Goal: Information Seeking & Learning: Learn about a topic

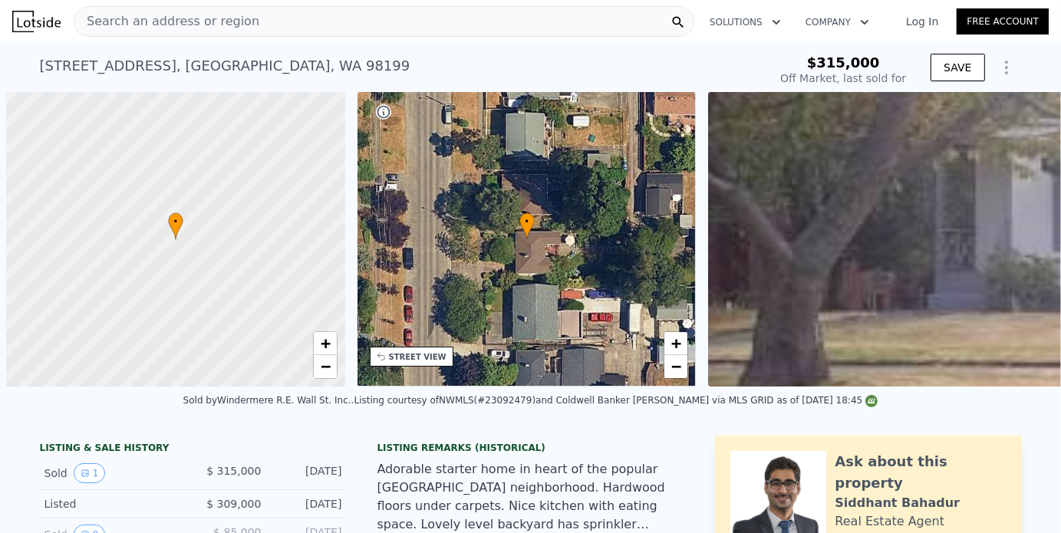
scroll to position [0, 6]
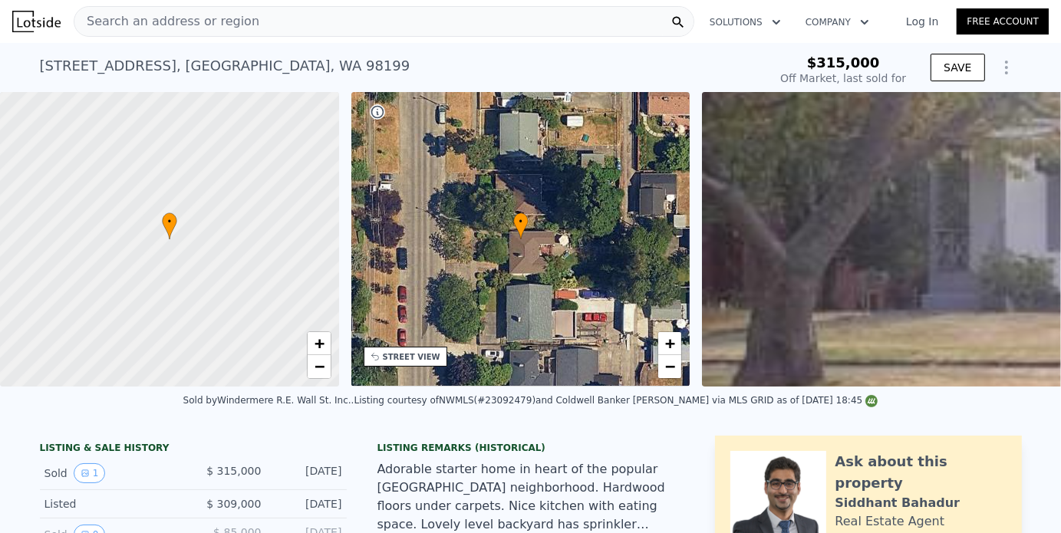
type input "-$ 345,702"
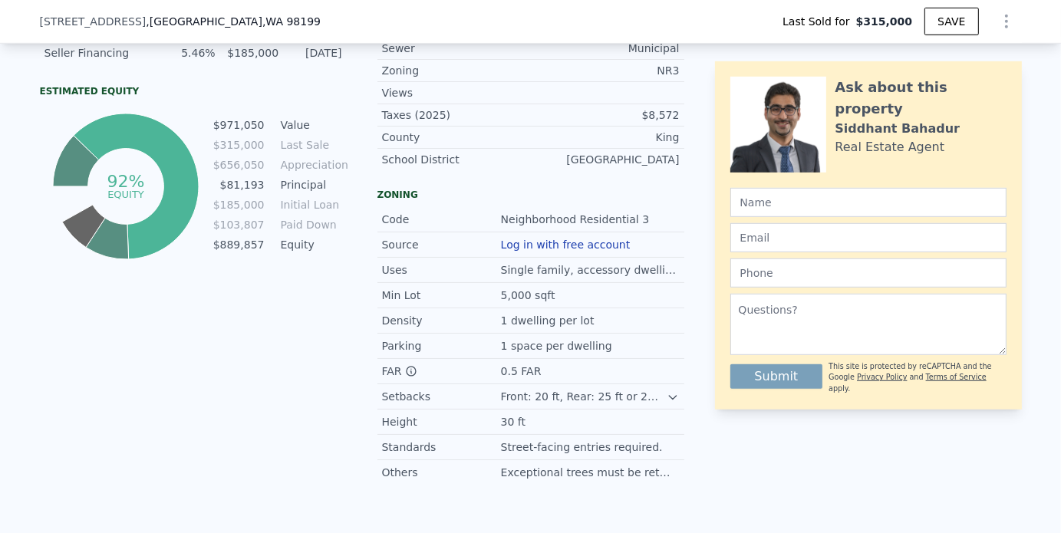
scroll to position [914, 0]
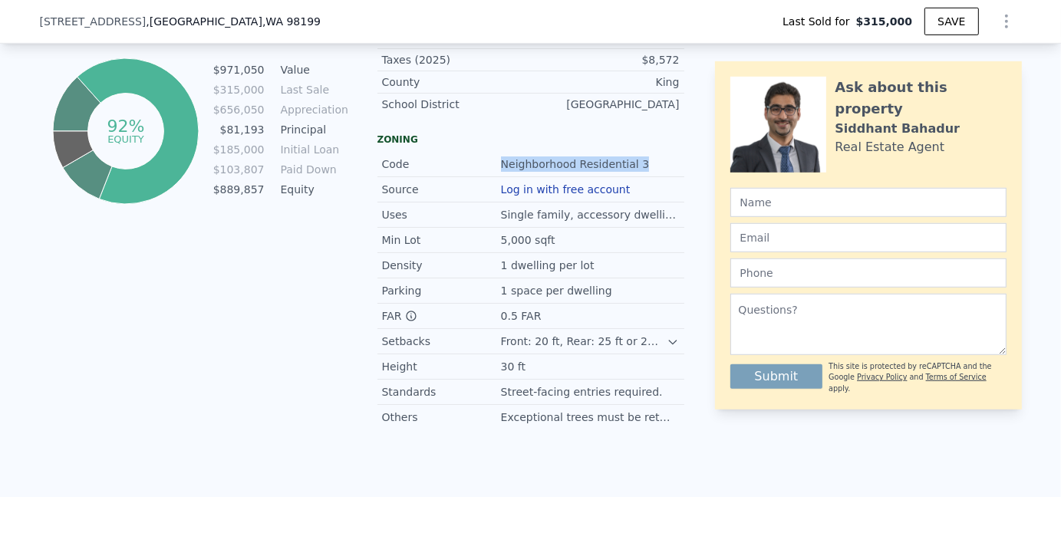
drag, startPoint x: 634, startPoint y: 173, endPoint x: 496, endPoint y: 173, distance: 138.1
click at [501, 172] on div "Neighborhood Residential 3" at bounding box center [590, 163] width 179 height 15
drag, startPoint x: 550, startPoint y: 229, endPoint x: 489, endPoint y: 229, distance: 60.6
click at [489, 228] on div "Uses Single family, accessory dwellings." at bounding box center [530, 215] width 307 height 25
drag, startPoint x: 559, startPoint y: 251, endPoint x: 492, endPoint y: 249, distance: 66.8
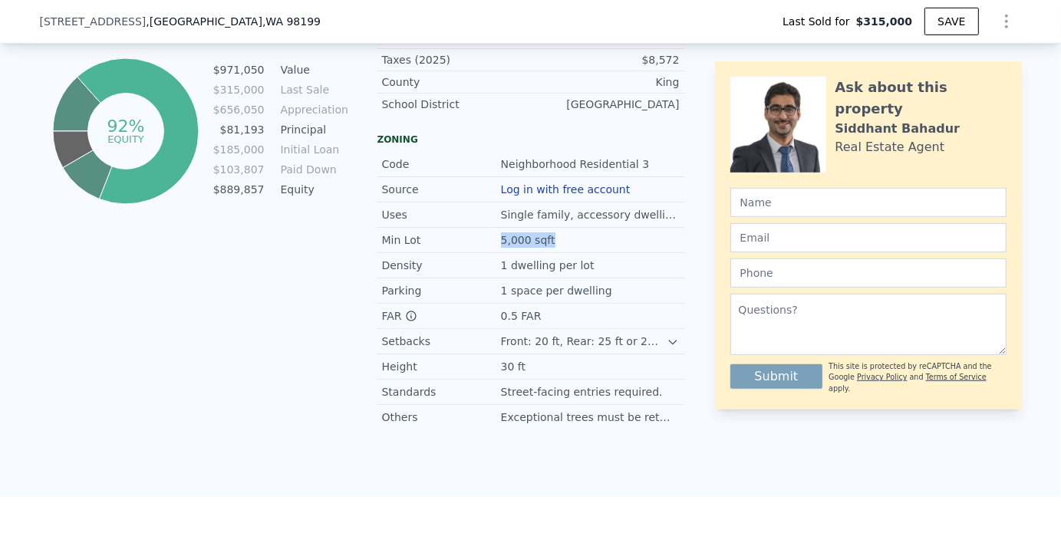
click at [492, 249] on div "Min Lot 5,000 sqft" at bounding box center [530, 240] width 307 height 25
drag, startPoint x: 582, startPoint y: 273, endPoint x: 489, endPoint y: 273, distance: 92.8
click at [489, 273] on div "Density 1 dwelling per lot" at bounding box center [530, 265] width 307 height 25
drag, startPoint x: 619, startPoint y: 298, endPoint x: 474, endPoint y: 298, distance: 145.0
click at [474, 298] on div "Parking 1 space per dwelling" at bounding box center [530, 290] width 307 height 25
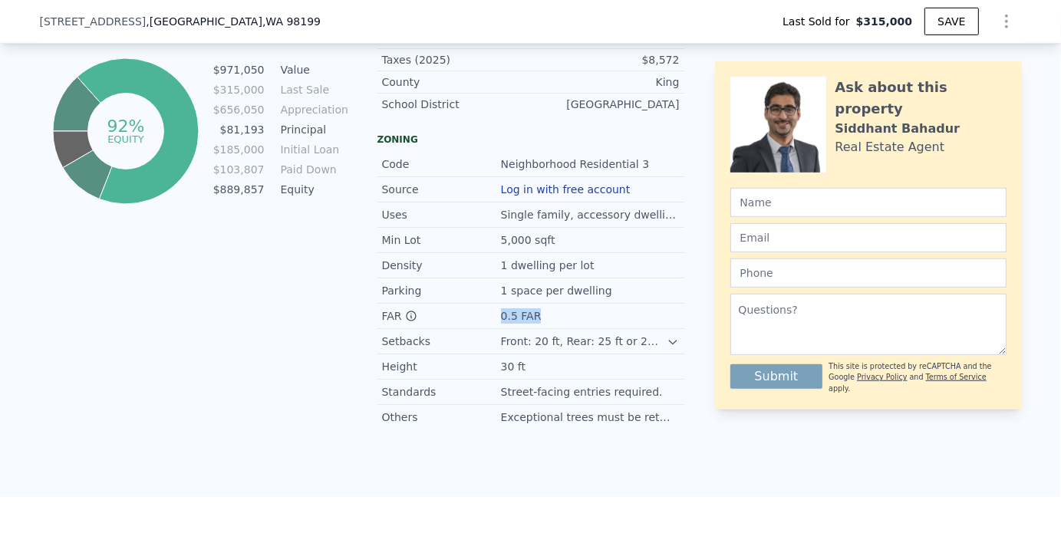
drag, startPoint x: 559, startPoint y: 313, endPoint x: 471, endPoint y: 321, distance: 88.6
click at [471, 321] on div "FAR Floor Area Ratio 0.5 FAR" at bounding box center [530, 316] width 307 height 25
click at [405, 322] on icon at bounding box center [411, 316] width 12 height 12
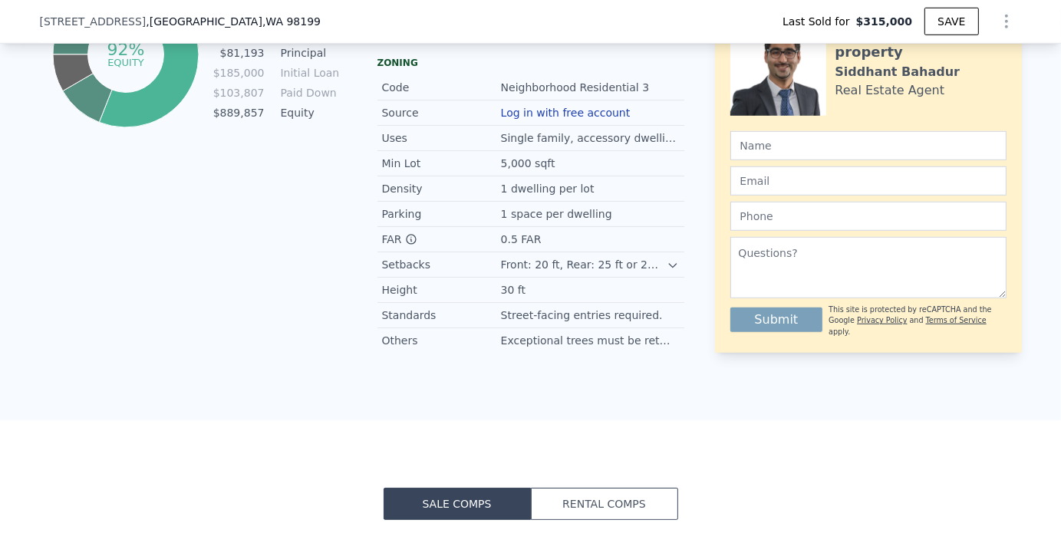
click at [667, 269] on icon at bounding box center [673, 265] width 12 height 12
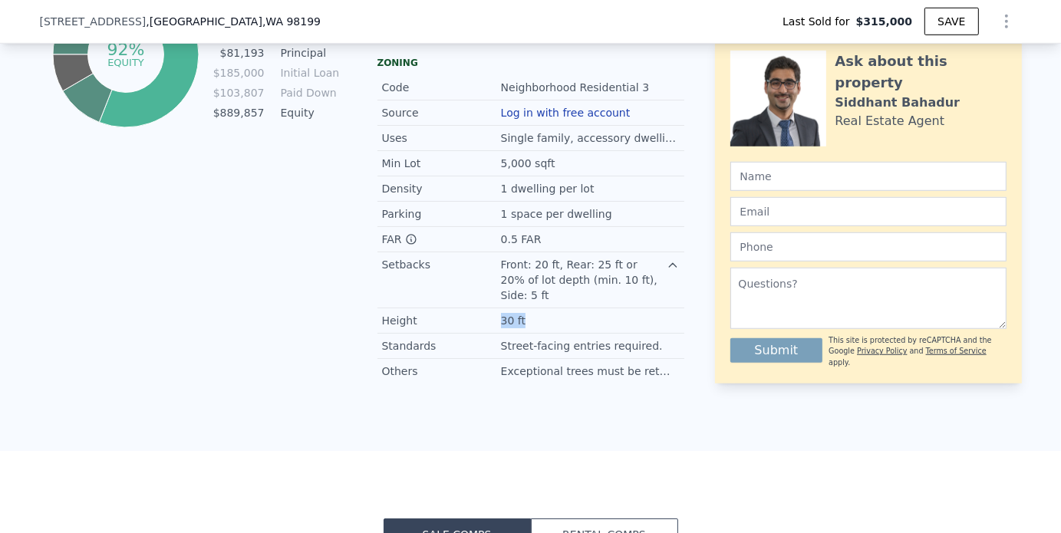
drag, startPoint x: 519, startPoint y: 314, endPoint x: 473, endPoint y: 318, distance: 47.0
click at [473, 318] on div "Height 30 ft" at bounding box center [530, 320] width 307 height 25
drag, startPoint x: 628, startPoint y: 338, endPoint x: 472, endPoint y: 337, distance: 156.5
click at [472, 337] on div "Standards Street-facing entries required." at bounding box center [530, 346] width 307 height 25
drag, startPoint x: 646, startPoint y: 365, endPoint x: 476, endPoint y: 362, distance: 170.3
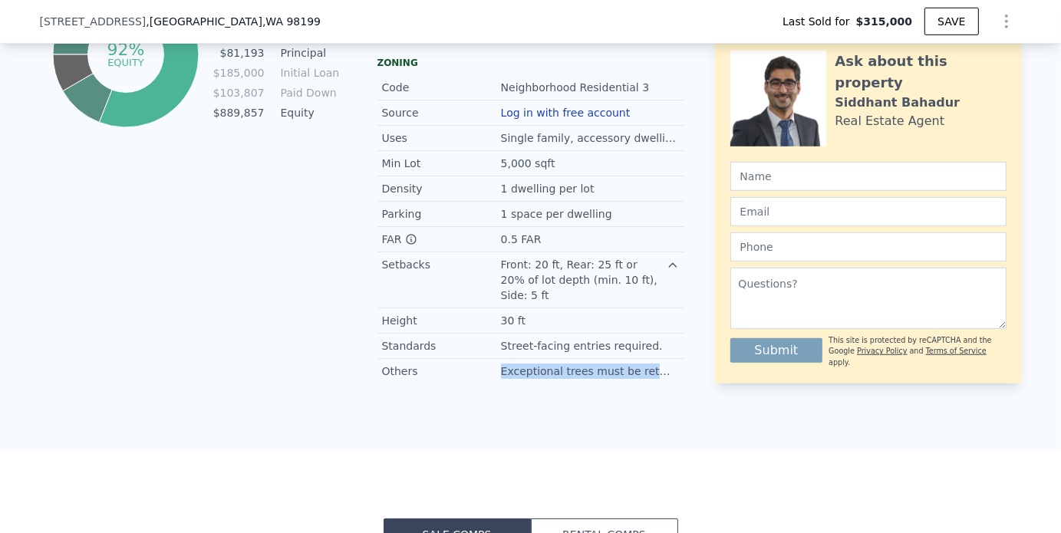
click at [476, 362] on div "Others Exceptional trees must be retained." at bounding box center [530, 371] width 307 height 25
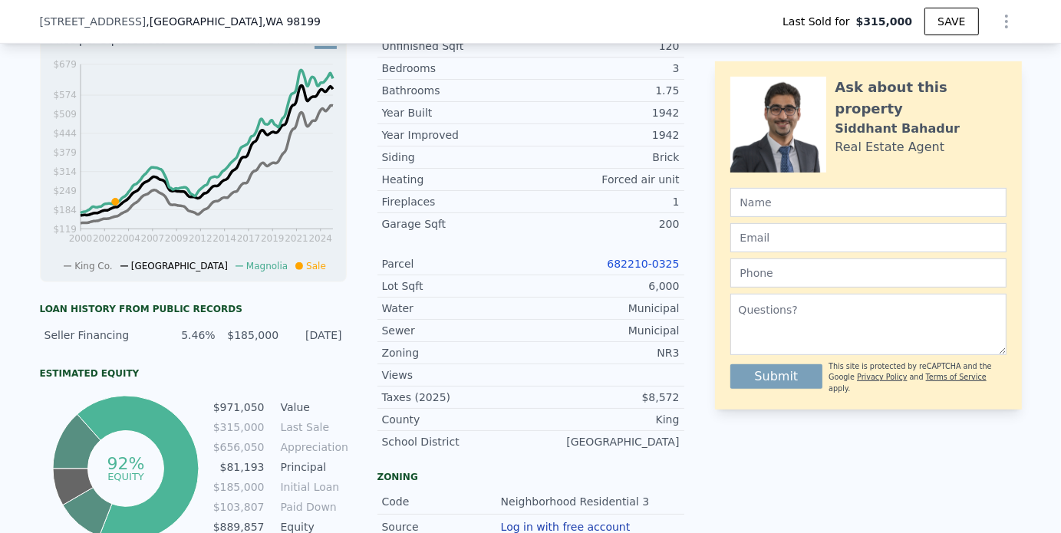
scroll to position [608, 0]
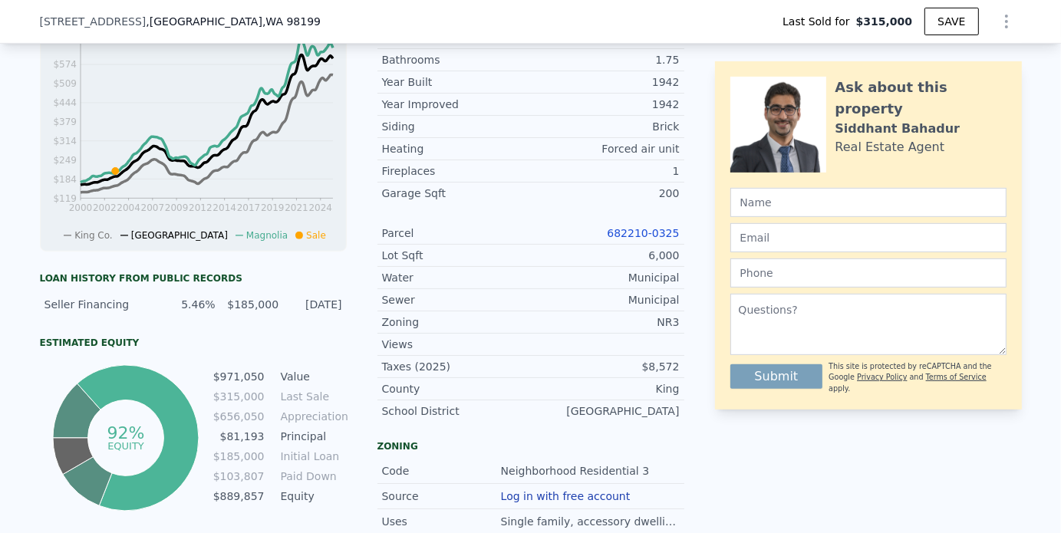
click at [789, 139] on div at bounding box center [778, 125] width 96 height 96
click at [841, 138] on div "Real Estate Agent" at bounding box center [890, 147] width 110 height 18
drag, startPoint x: 925, startPoint y: 108, endPoint x: 825, endPoint y: 101, distance: 100.7
click at [825, 101] on div "Ask about this property [PERSON_NAME] Real Estate Agent" at bounding box center [868, 125] width 276 height 96
copy div "[PERSON_NAME]"
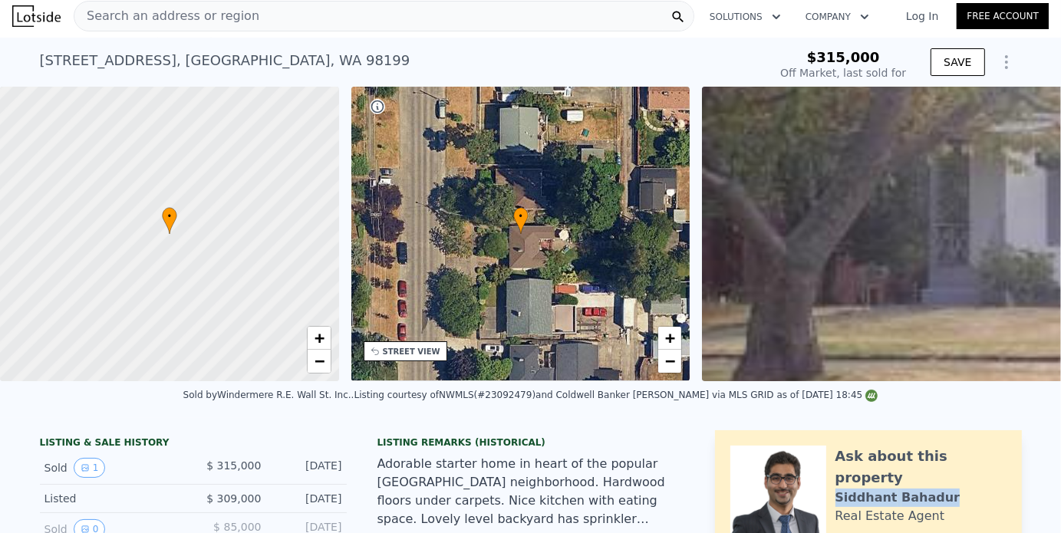
scroll to position [0, 0]
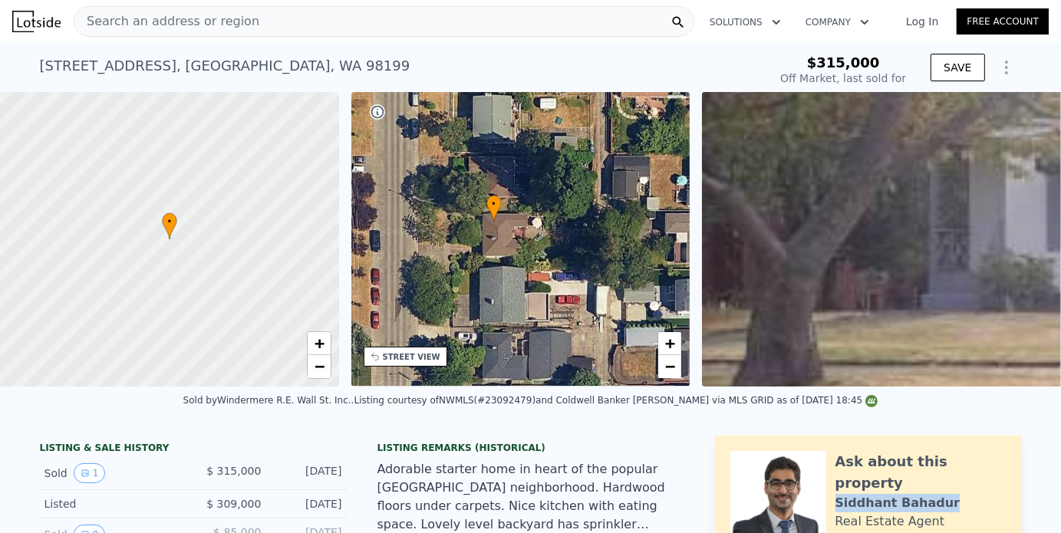
drag, startPoint x: 539, startPoint y: 254, endPoint x: 511, endPoint y: 236, distance: 33.2
click at [511, 236] on div "• + −" at bounding box center [520, 239] width 339 height 295
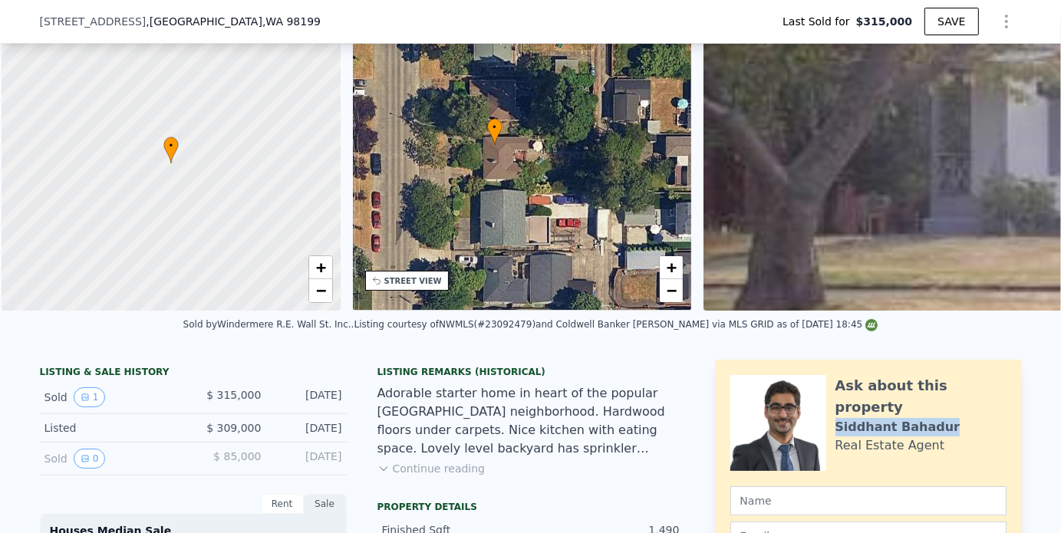
scroll to position [0, 6]
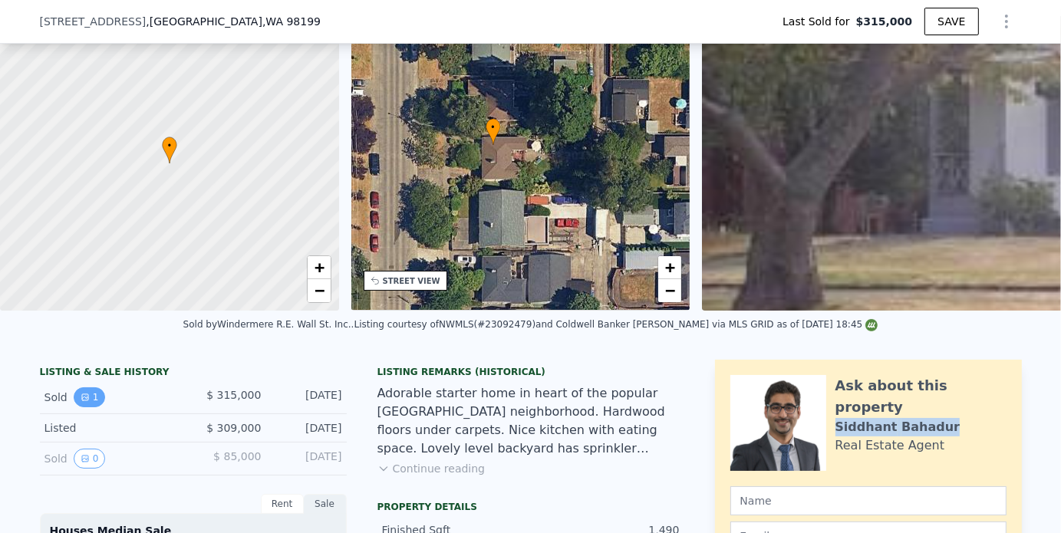
click at [81, 402] on icon "View historical data" at bounding box center [85, 397] width 9 height 9
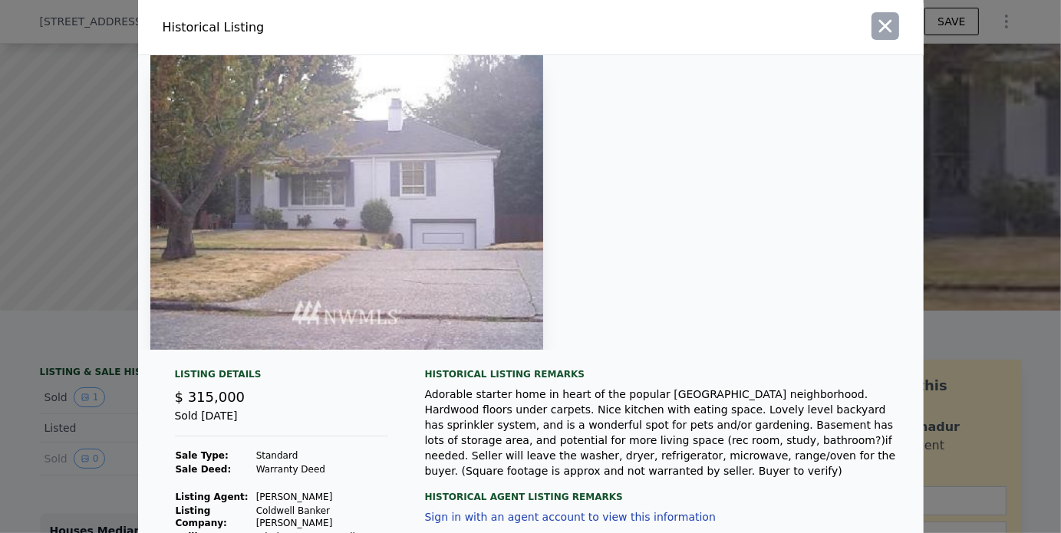
click at [880, 21] on icon "button" at bounding box center [885, 25] width 21 height 21
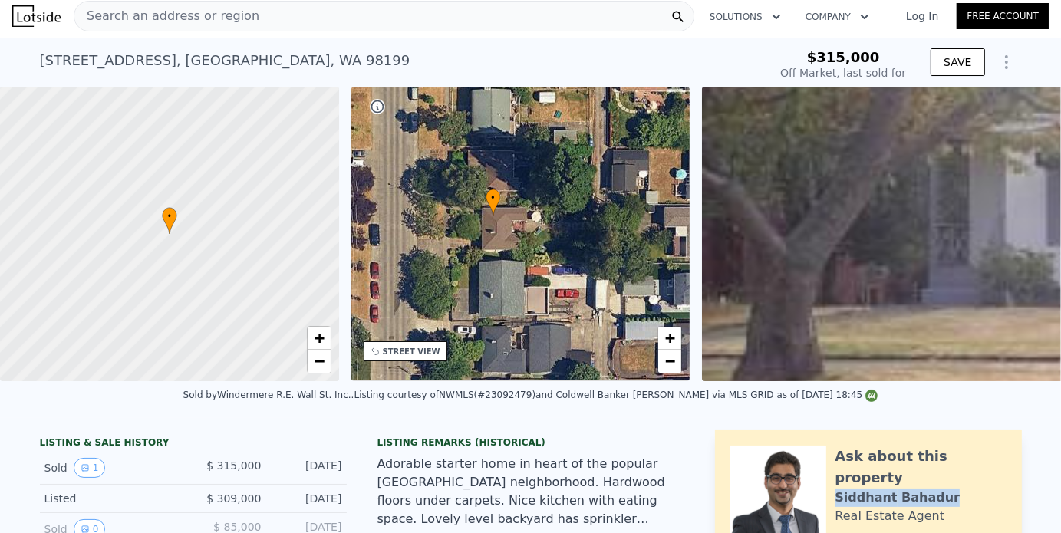
scroll to position [0, 0]
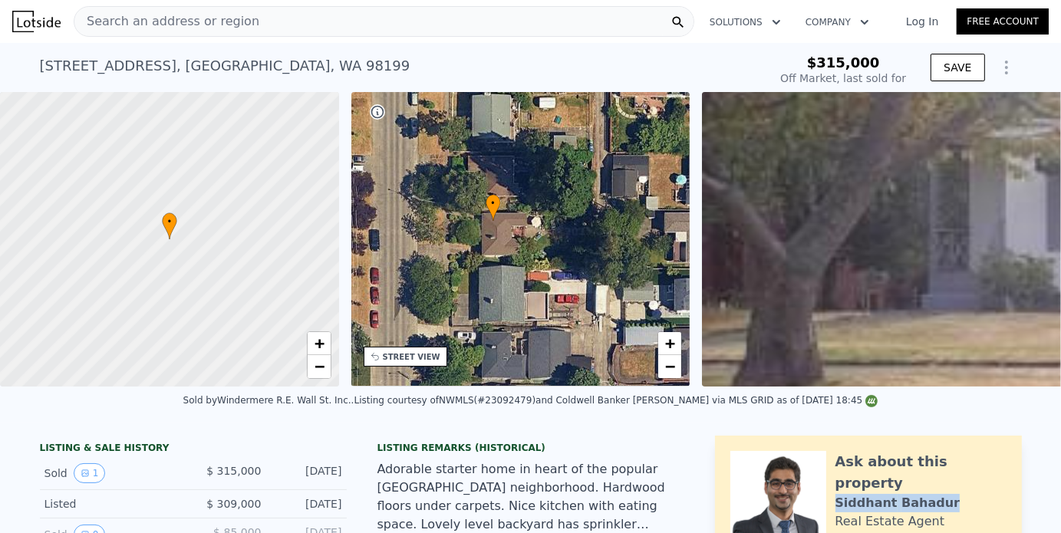
click at [35, 27] on img at bounding box center [36, 21] width 48 height 21
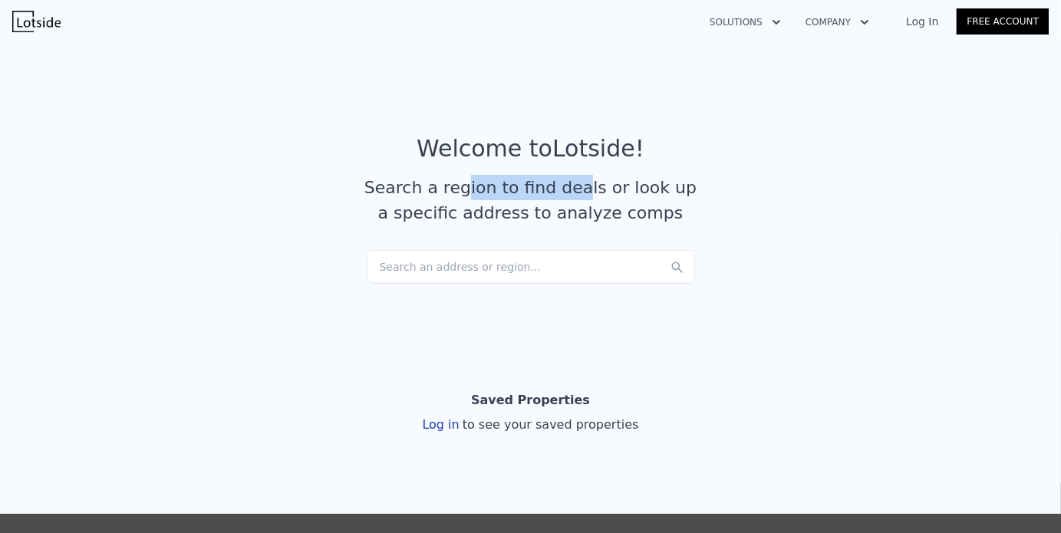
drag, startPoint x: 469, startPoint y: 189, endPoint x: 577, endPoint y: 187, distance: 108.2
click at [577, 187] on div "Search a region to find deals or look up a specific address to analyze comps" at bounding box center [531, 200] width 344 height 51
click at [577, 188] on div "Search a region to find deals or look up a specific address to analyze comps" at bounding box center [531, 200] width 344 height 51
click at [593, 194] on div "Search a region to find deals or look up a specific address to analyze comps" at bounding box center [531, 200] width 344 height 51
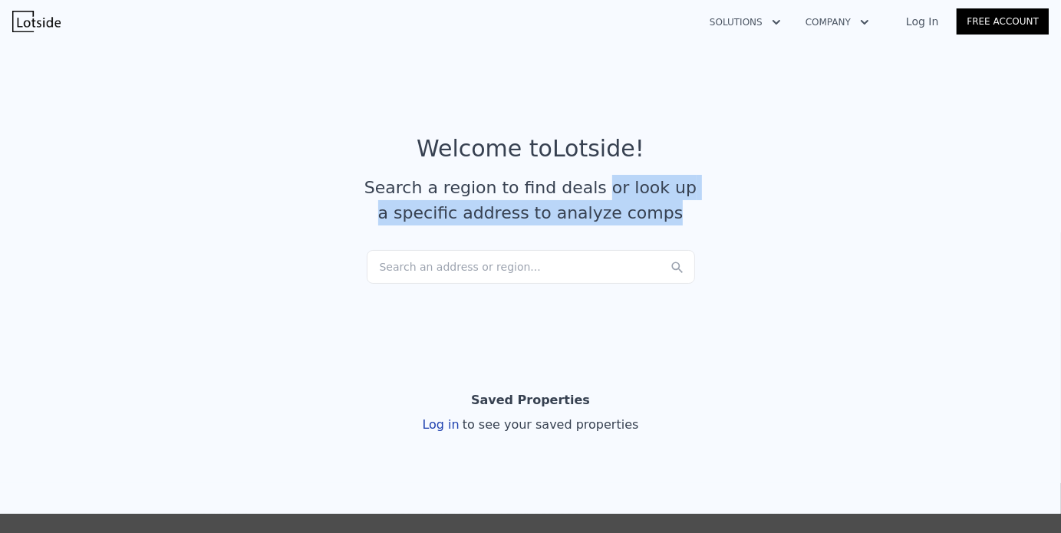
drag, startPoint x: 593, startPoint y: 194, endPoint x: 661, endPoint y: 217, distance: 72.0
click at [661, 217] on div "Search a region to find deals or look up a specific address to analyze comps" at bounding box center [531, 200] width 344 height 51
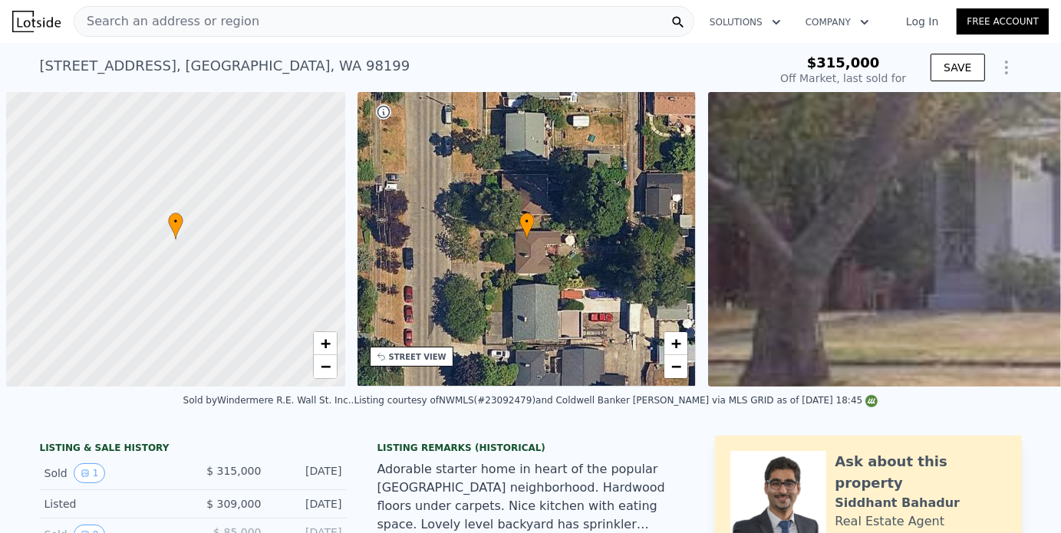
scroll to position [0, 6]
